Goal: Task Accomplishment & Management: Manage account settings

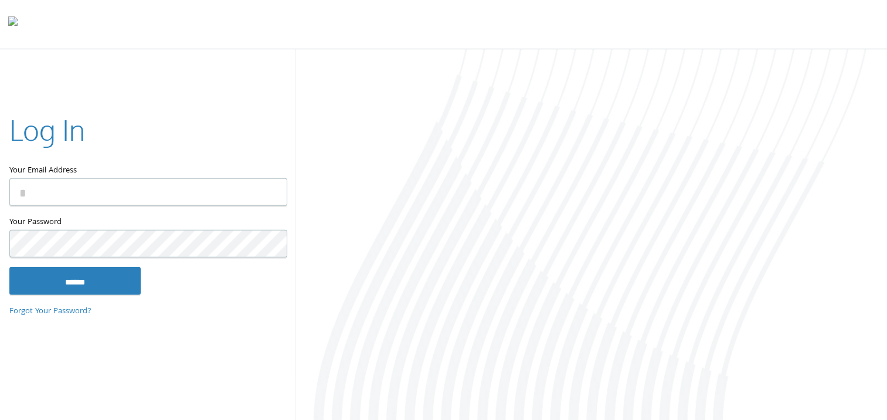
click at [74, 190] on input "Your Email Address" at bounding box center [148, 192] width 278 height 28
type input "**********"
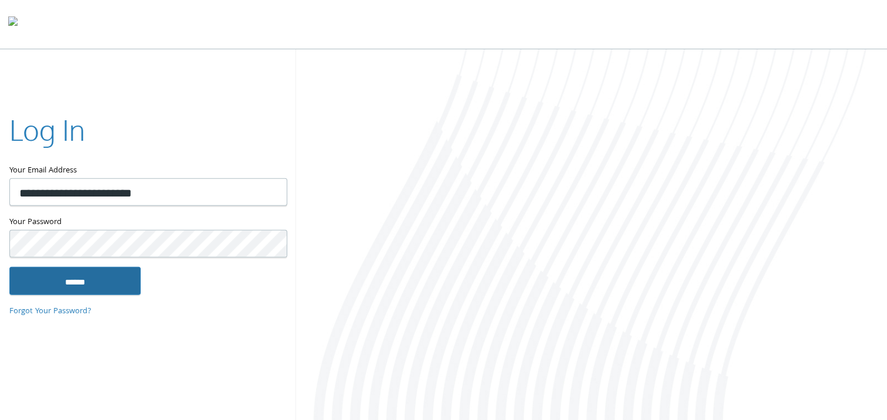
click at [66, 284] on input "******" at bounding box center [74, 280] width 131 height 28
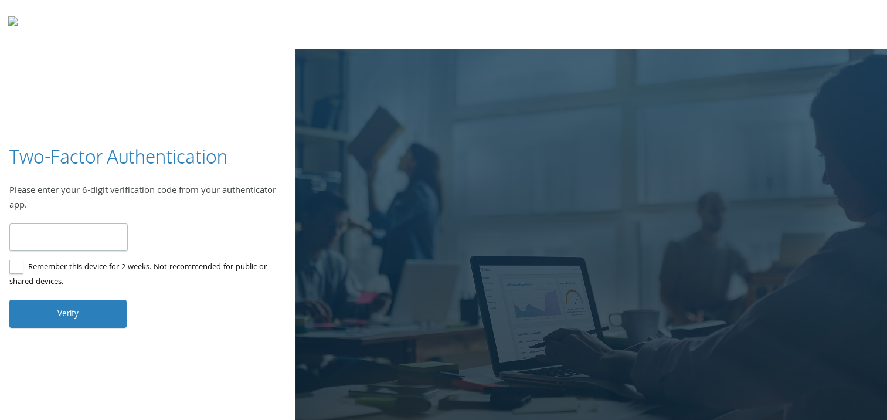
type input "******"
